Goal: Task Accomplishment & Management: Manage account settings

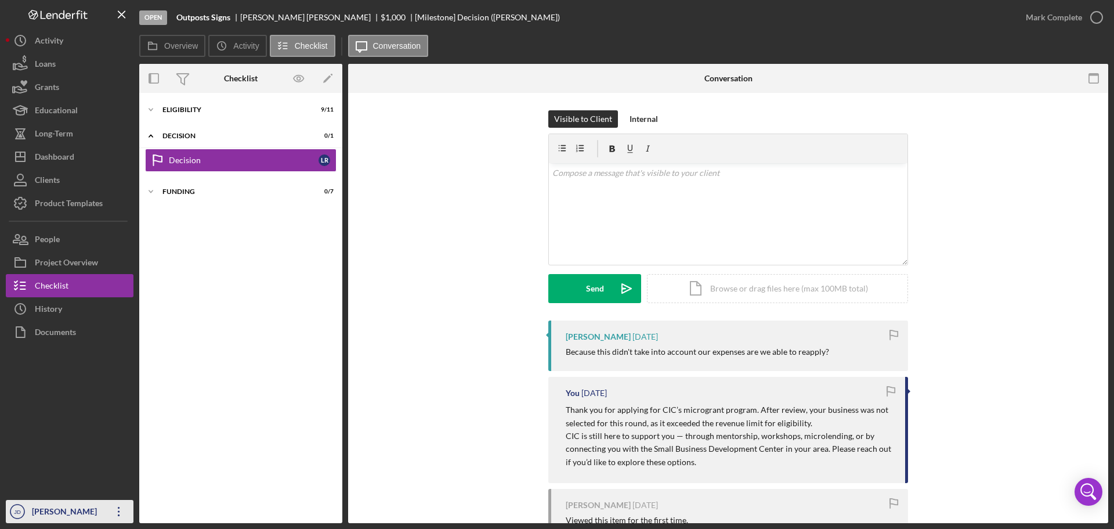
click at [122, 510] on icon "Icon/Overflow" at bounding box center [118, 511] width 29 height 29
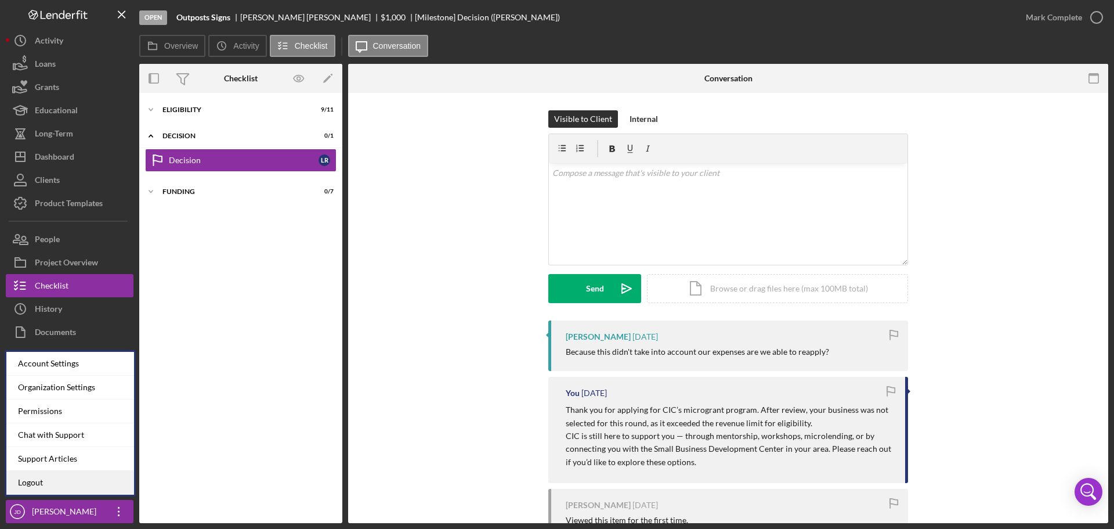
click at [67, 480] on link "Logout" at bounding box center [70, 483] width 128 height 24
